Goal: Browse casually

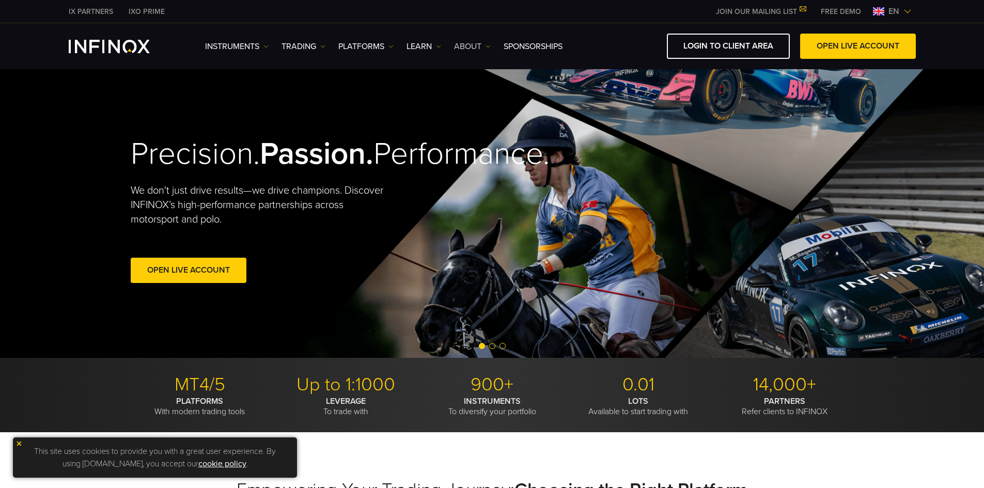
click at [475, 43] on link "ABOUT" at bounding box center [472, 46] width 37 height 12
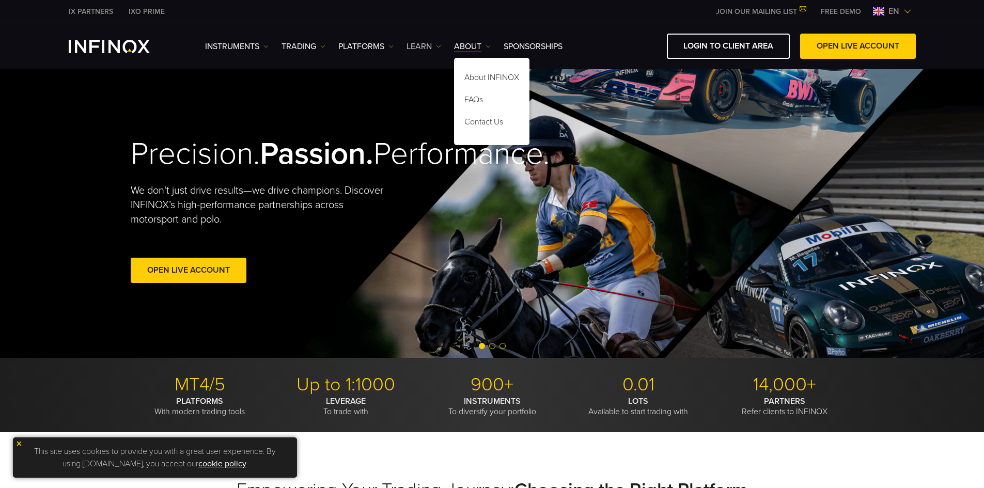
click at [434, 46] on link "Learn" at bounding box center [424, 46] width 35 height 12
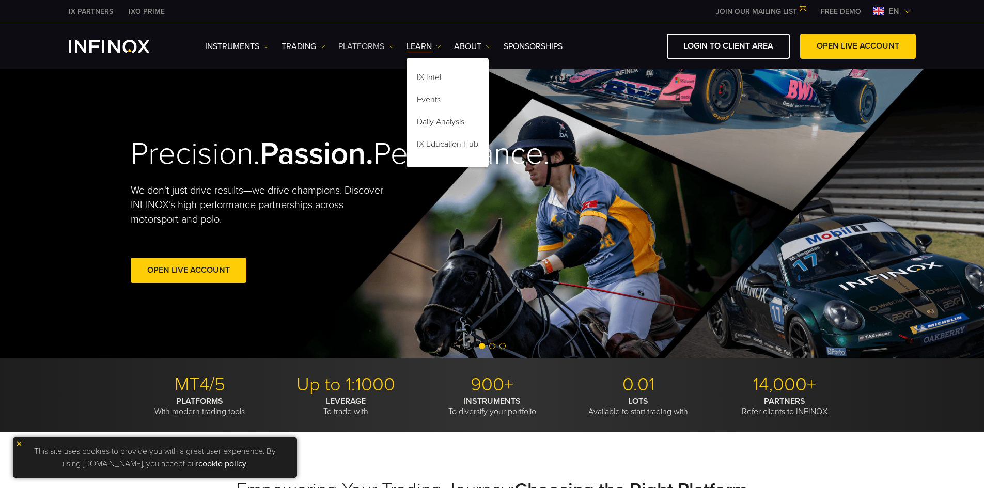
click at [373, 46] on link "PLATFORMS" at bounding box center [365, 46] width 55 height 12
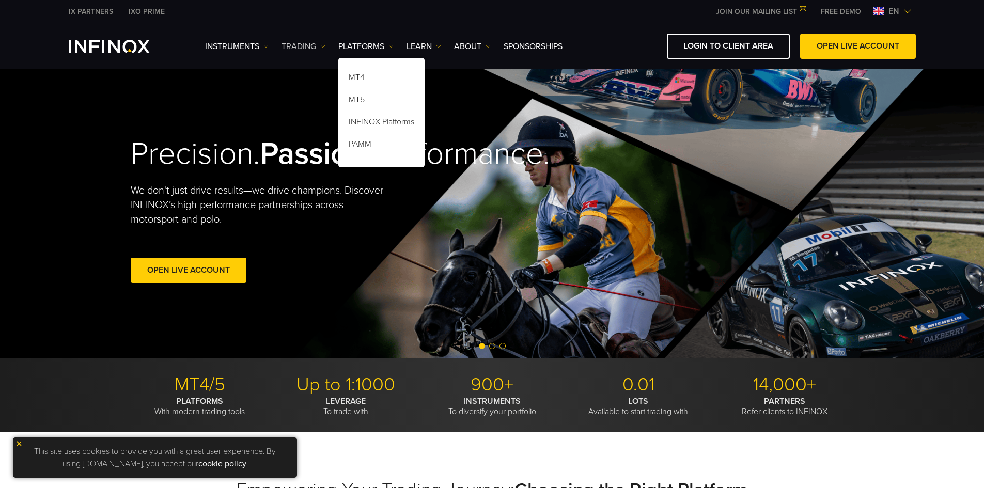
click at [292, 43] on link "TRADING" at bounding box center [304, 46] width 44 height 12
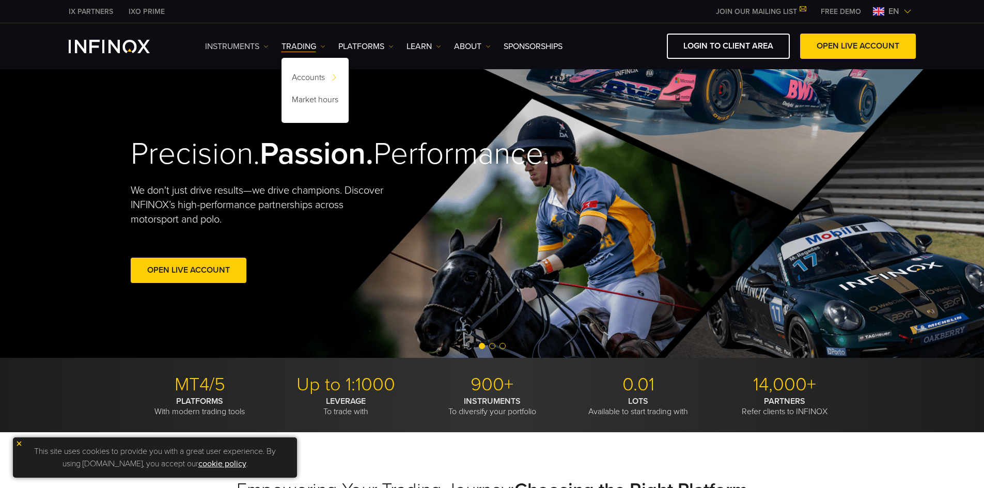
click at [249, 47] on link "Instruments" at bounding box center [237, 46] width 64 height 12
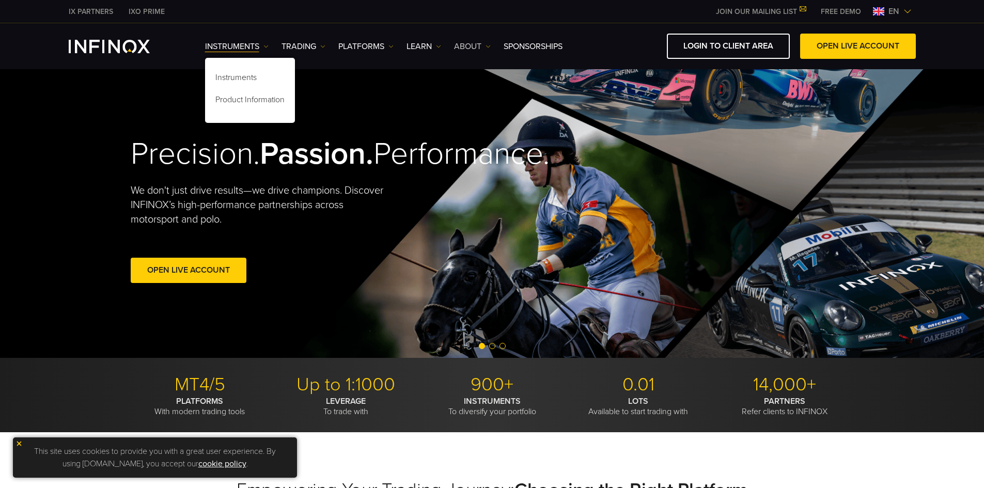
click at [474, 45] on link "ABOUT" at bounding box center [472, 46] width 37 height 12
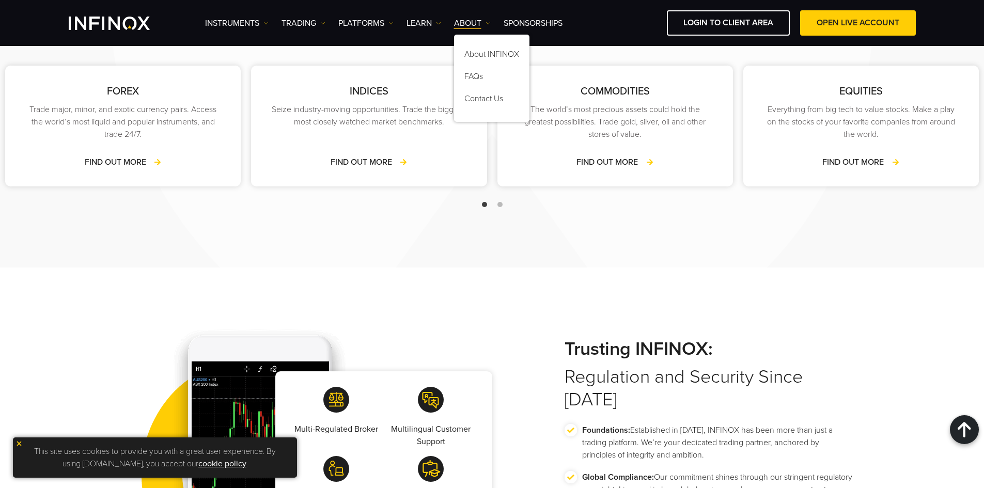
scroll to position [1653, 0]
